Goal: Information Seeking & Learning: Check status

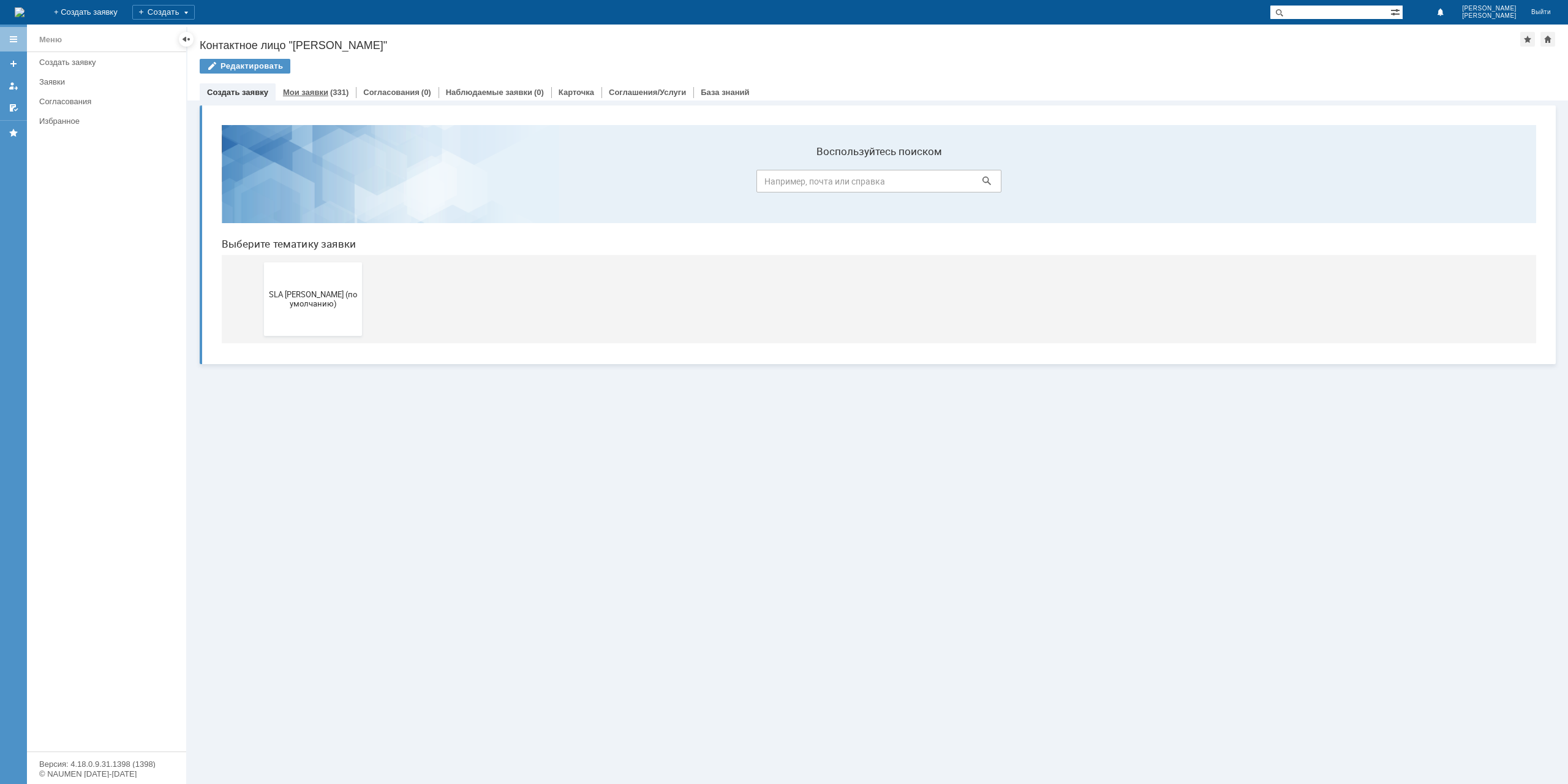
click at [318, 98] on div "Мои заявки (331)" at bounding box center [315, 92] width 80 height 18
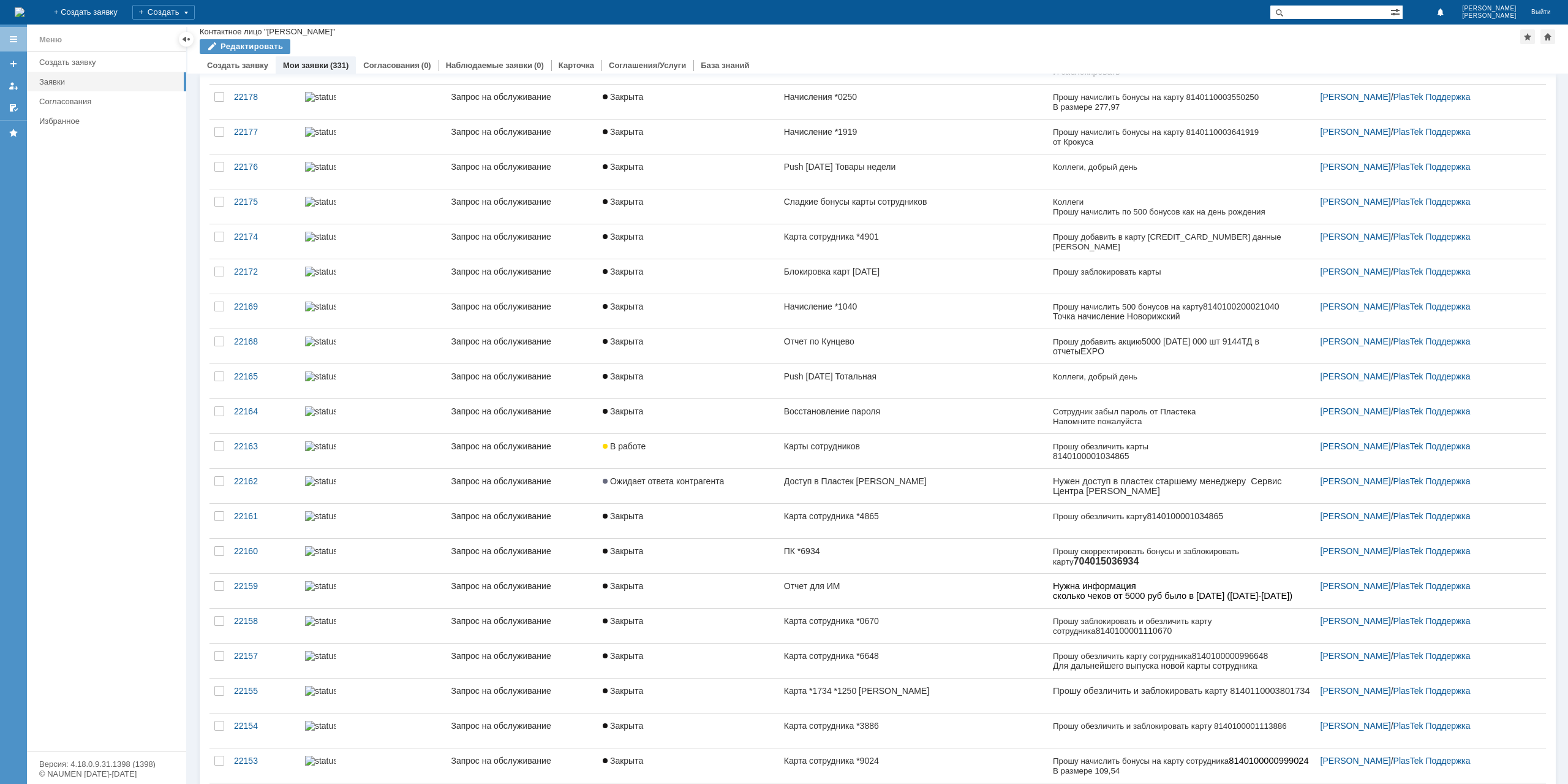
click at [1340, 11] on input "text" at bounding box center [1329, 13] width 121 height 15
type input "*1494"
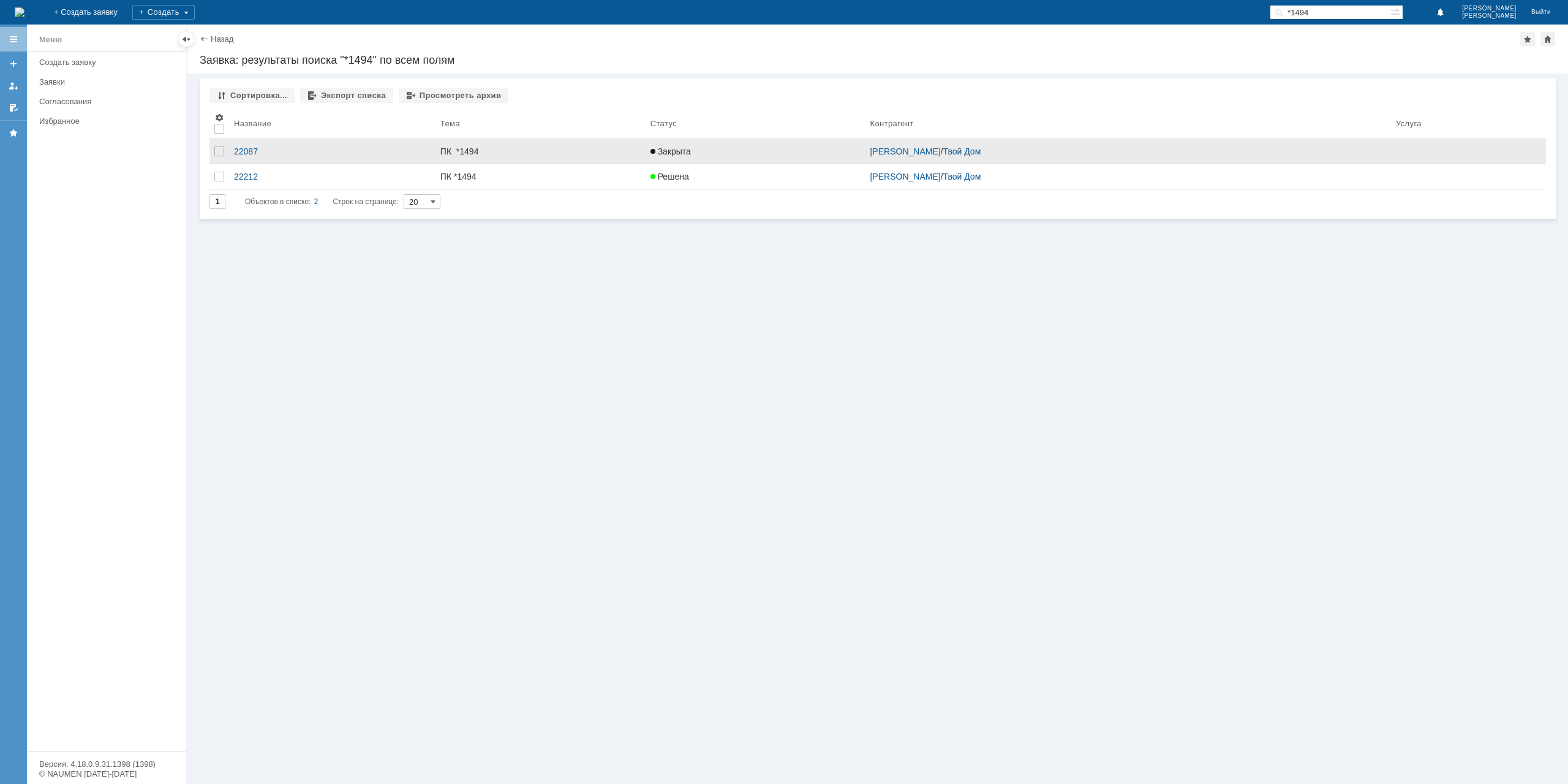
click at [530, 153] on div "ПК *1494" at bounding box center [541, 151] width 200 height 10
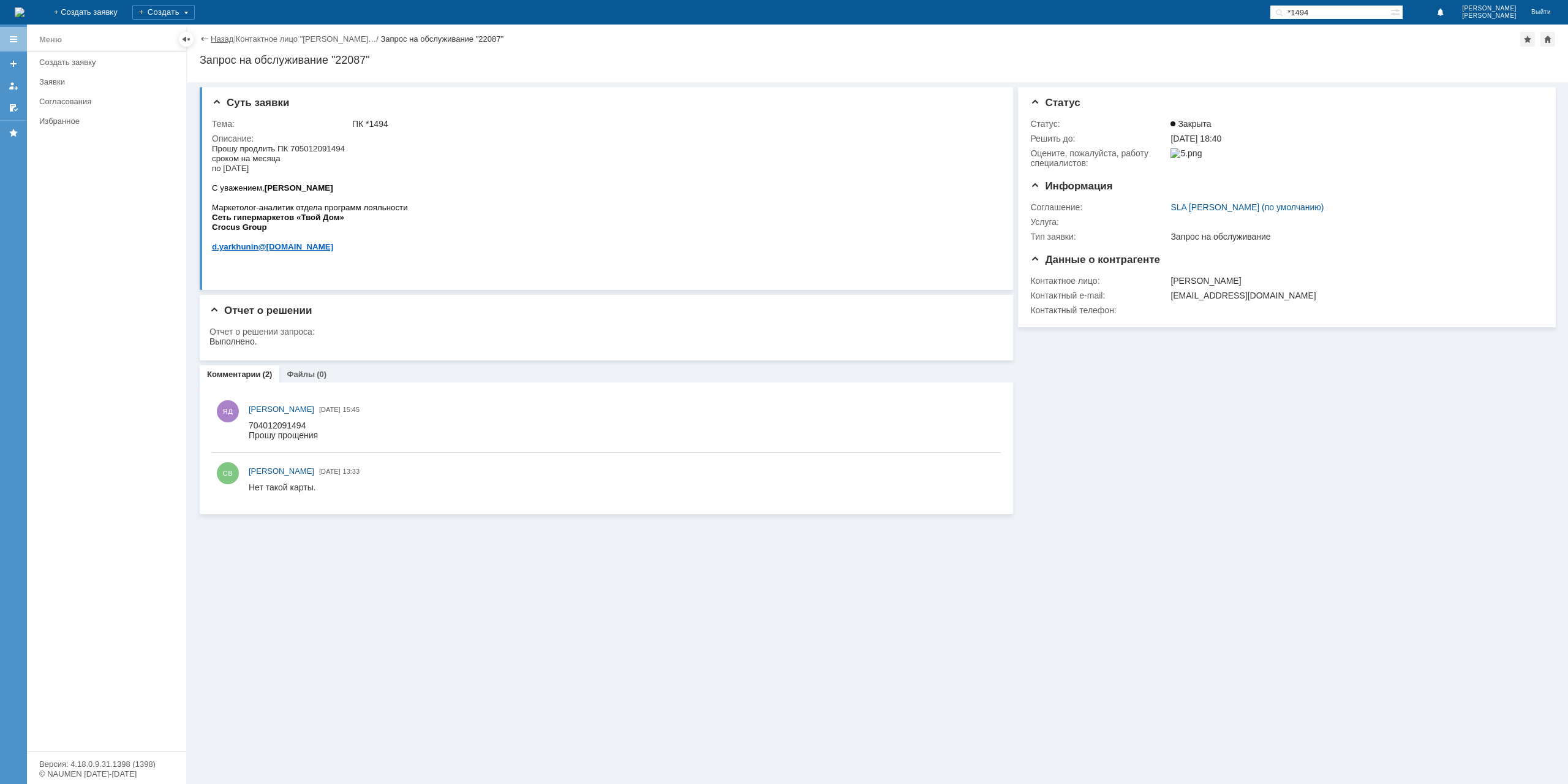
click at [217, 40] on link "Назад" at bounding box center [221, 38] width 23 height 9
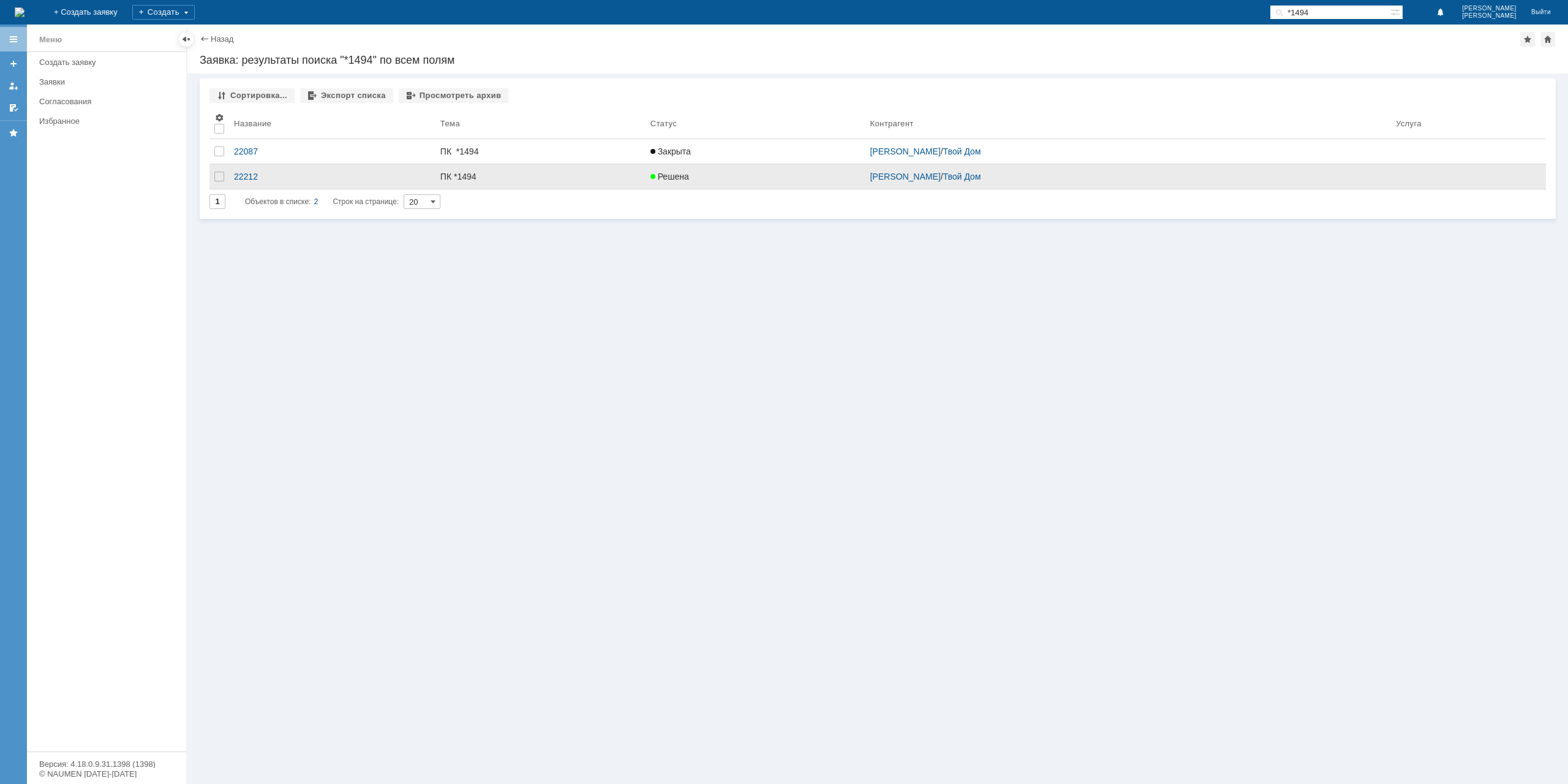
click at [514, 174] on div "ПК *1494" at bounding box center [541, 176] width 200 height 10
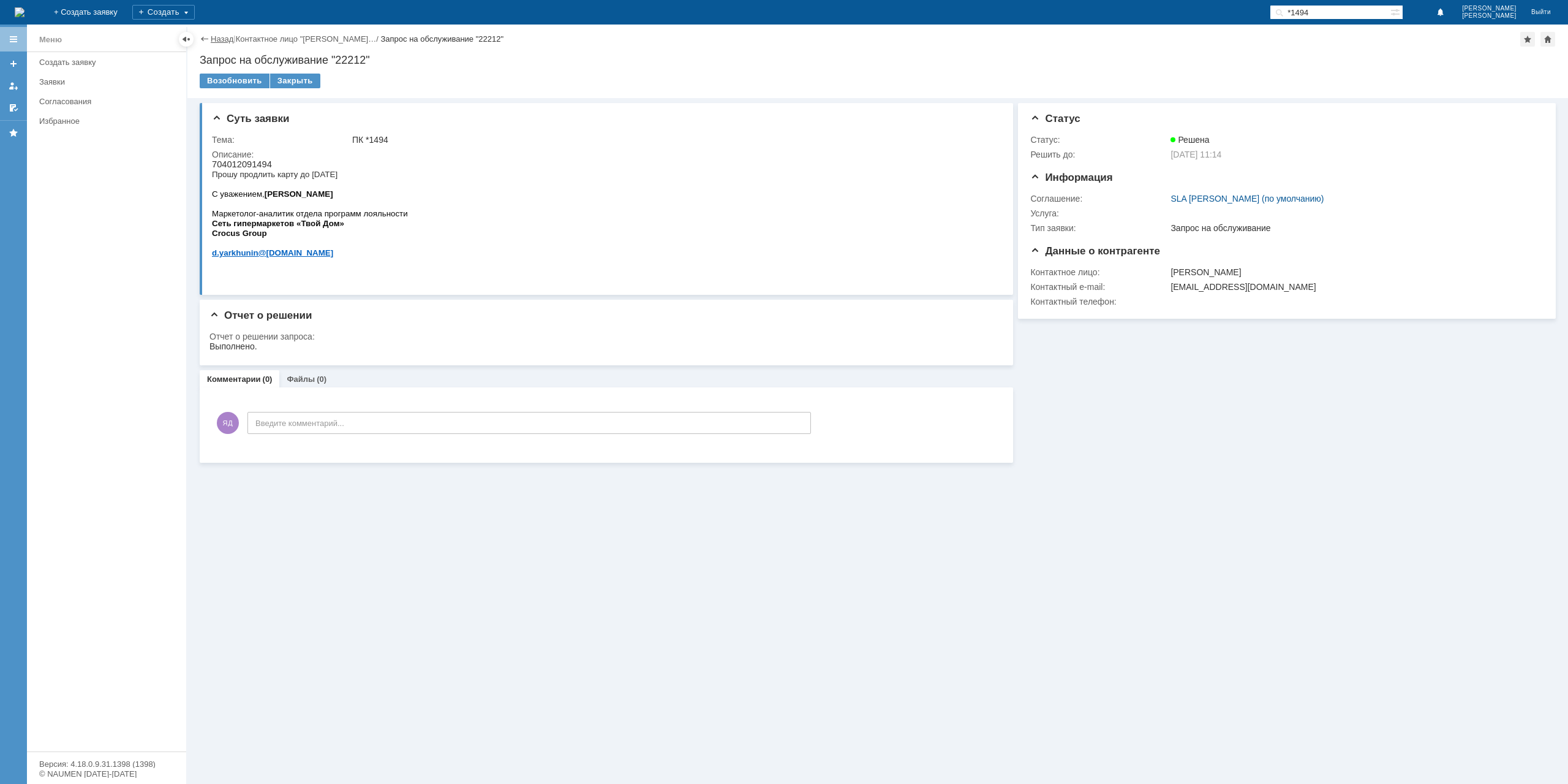
click at [219, 38] on link "Назад" at bounding box center [221, 38] width 23 height 9
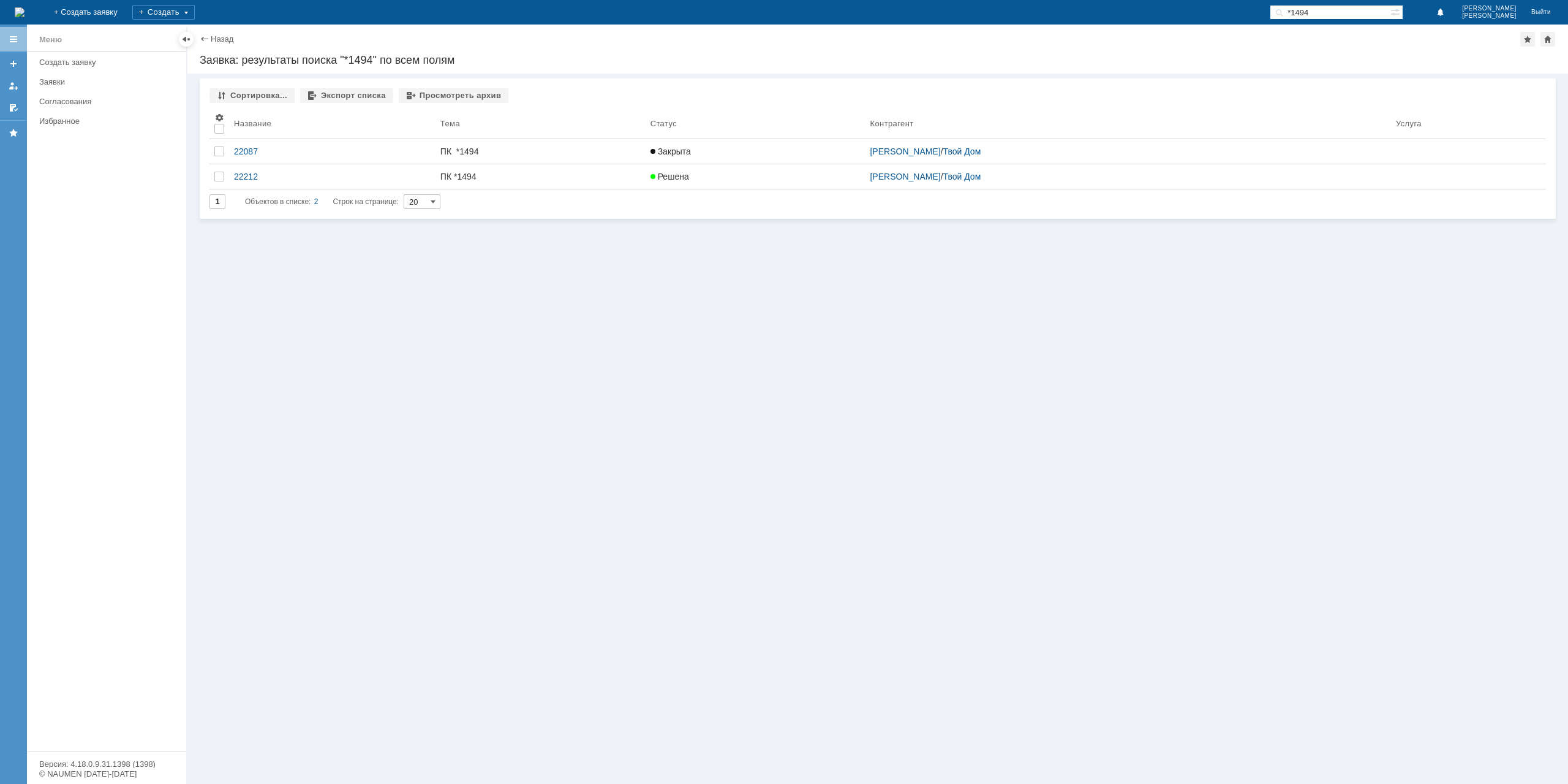
click at [223, 45] on div "Назад | Заявка: результаты поиска "*1494" по всем полям" at bounding box center [877, 39] width 1356 height 15
click at [223, 40] on link "Назад" at bounding box center [221, 38] width 23 height 9
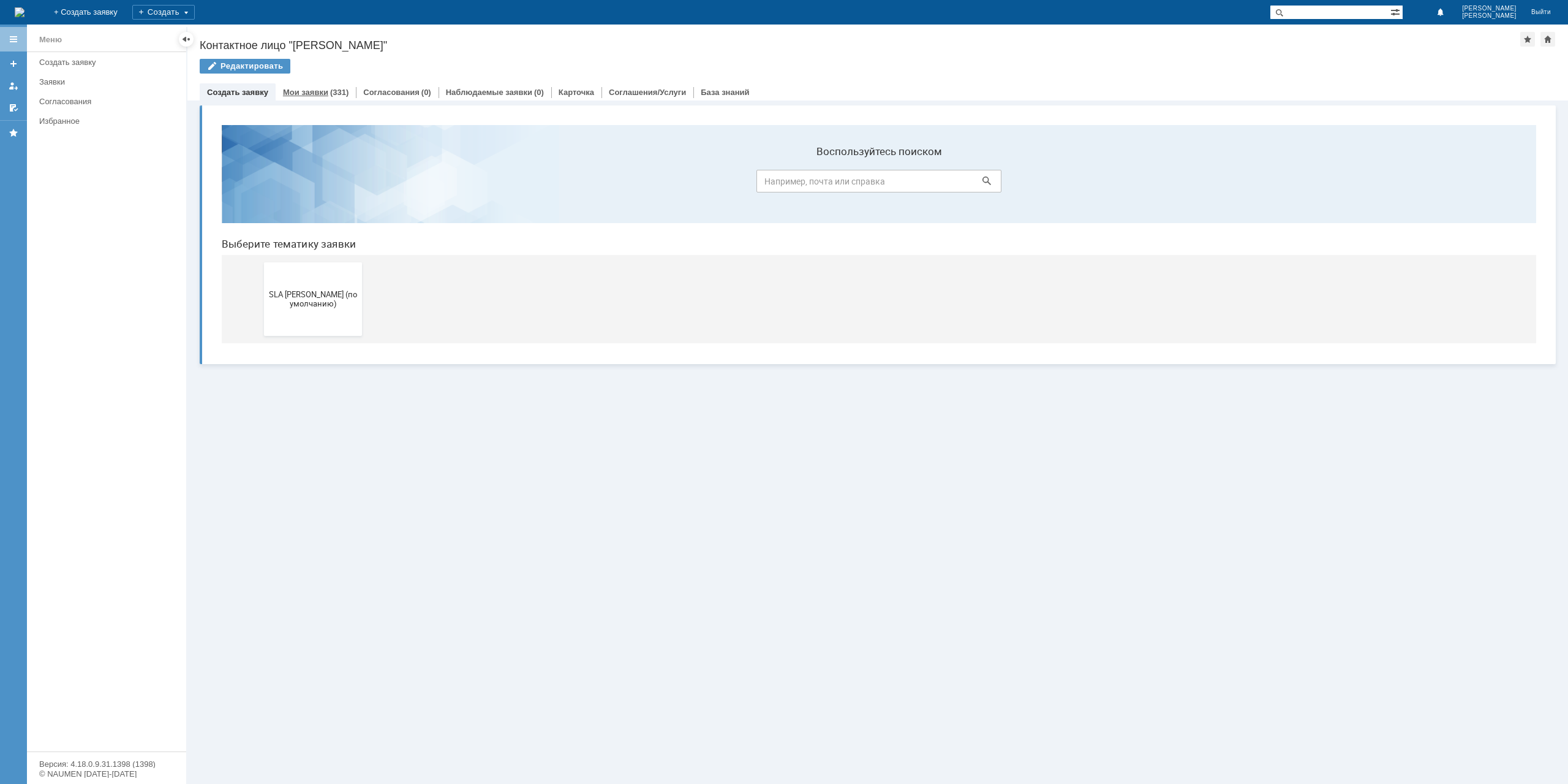
click at [317, 91] on link "Мои заявки" at bounding box center [305, 92] width 45 height 9
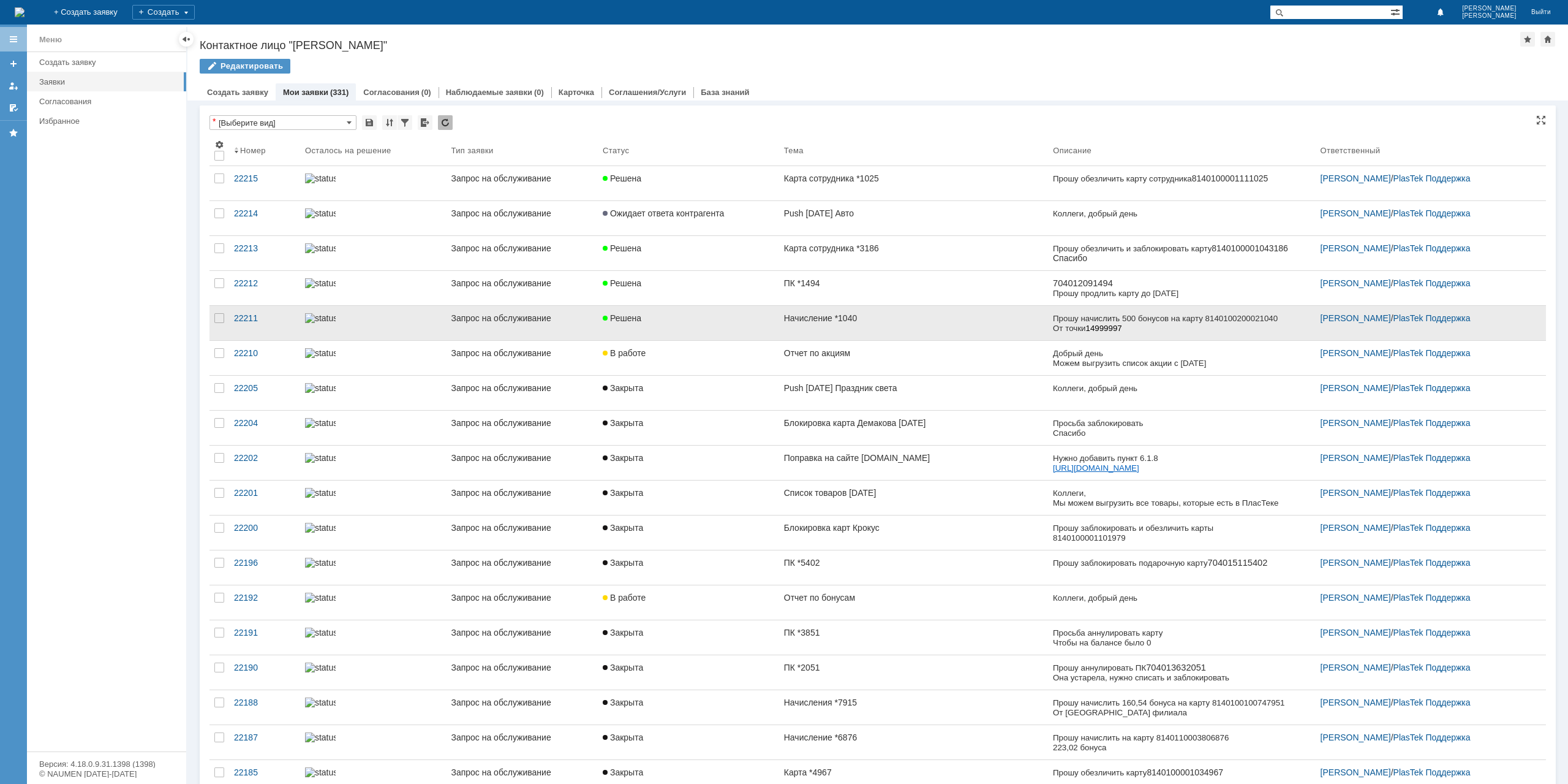
click at [735, 326] on link "Решена" at bounding box center [688, 322] width 181 height 34
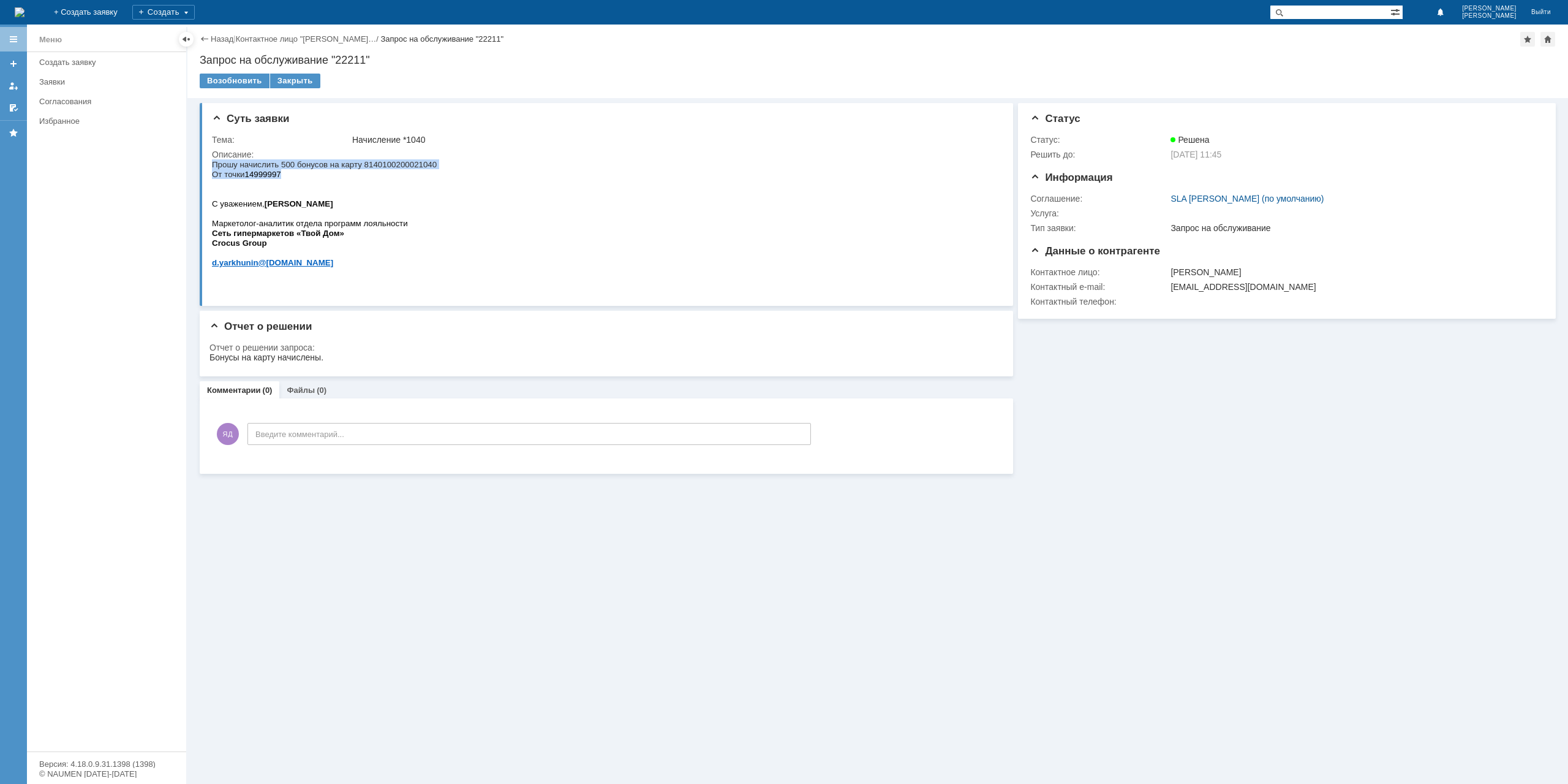
drag, startPoint x: 214, startPoint y: 164, endPoint x: 345, endPoint y: 173, distance: 131.3
click at [345, 173] on p "Прошу начислить 500 бонусов на карту 8140100200021040 От точки 14999997" at bounding box center [324, 169] width 224 height 19
